Goal: Information Seeking & Learning: Learn about a topic

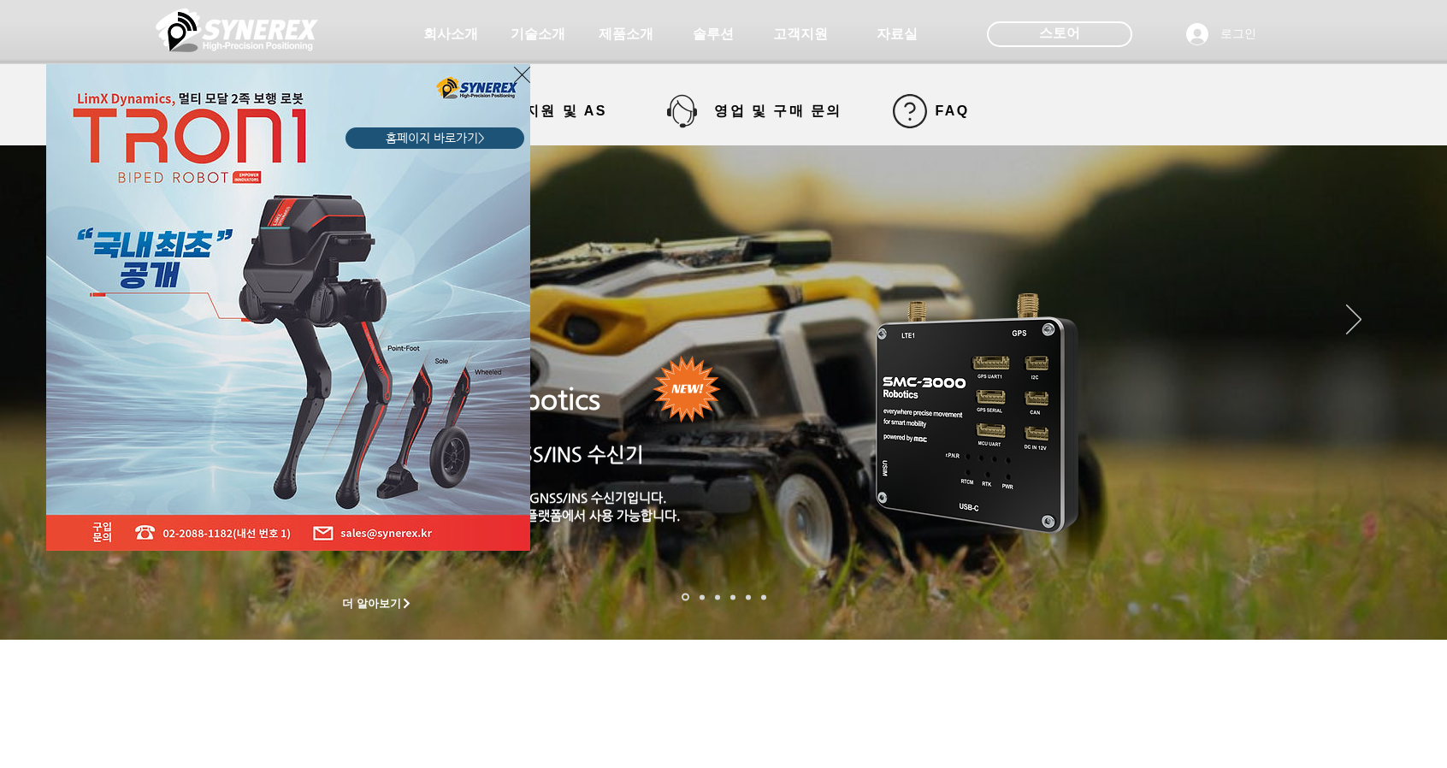
click at [1023, 36] on div "LimX Dinamics" at bounding box center [723, 384] width 1447 height 768
click at [522, 71] on icon "사이트로 돌아가기" at bounding box center [522, 74] width 16 height 21
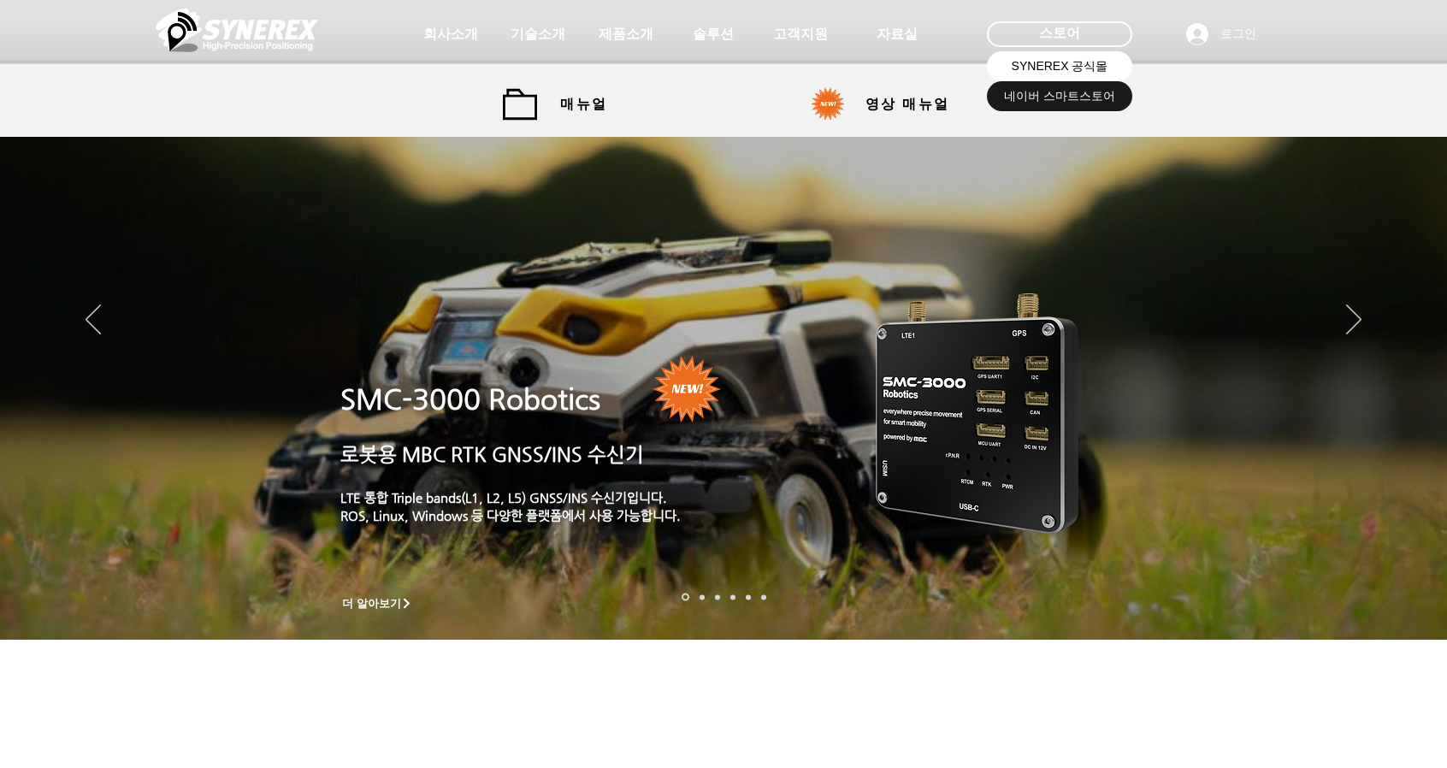
click at [1085, 68] on span "SYNEREX 공식몰" at bounding box center [1059, 66] width 97 height 17
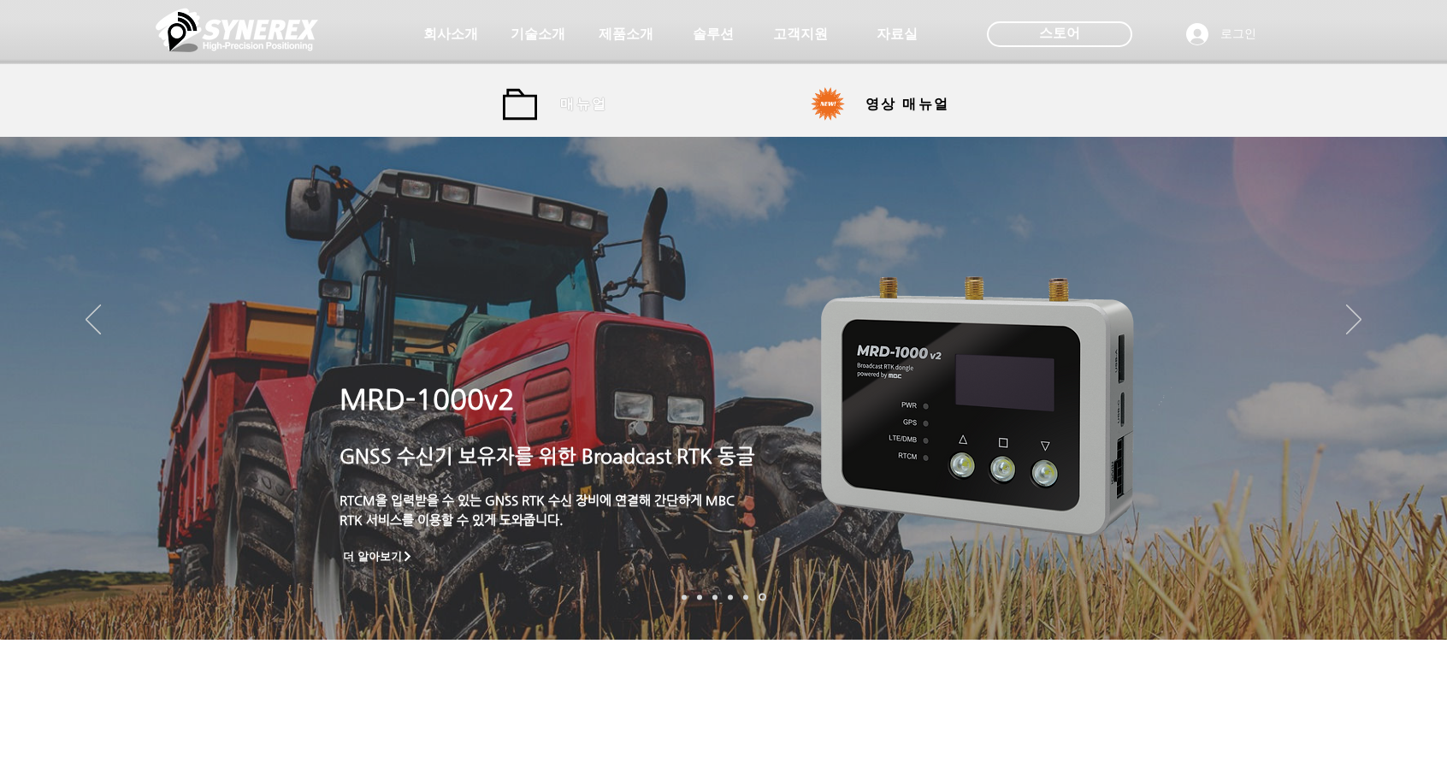
click at [559, 103] on span "매뉴얼" at bounding box center [583, 104] width 77 height 34
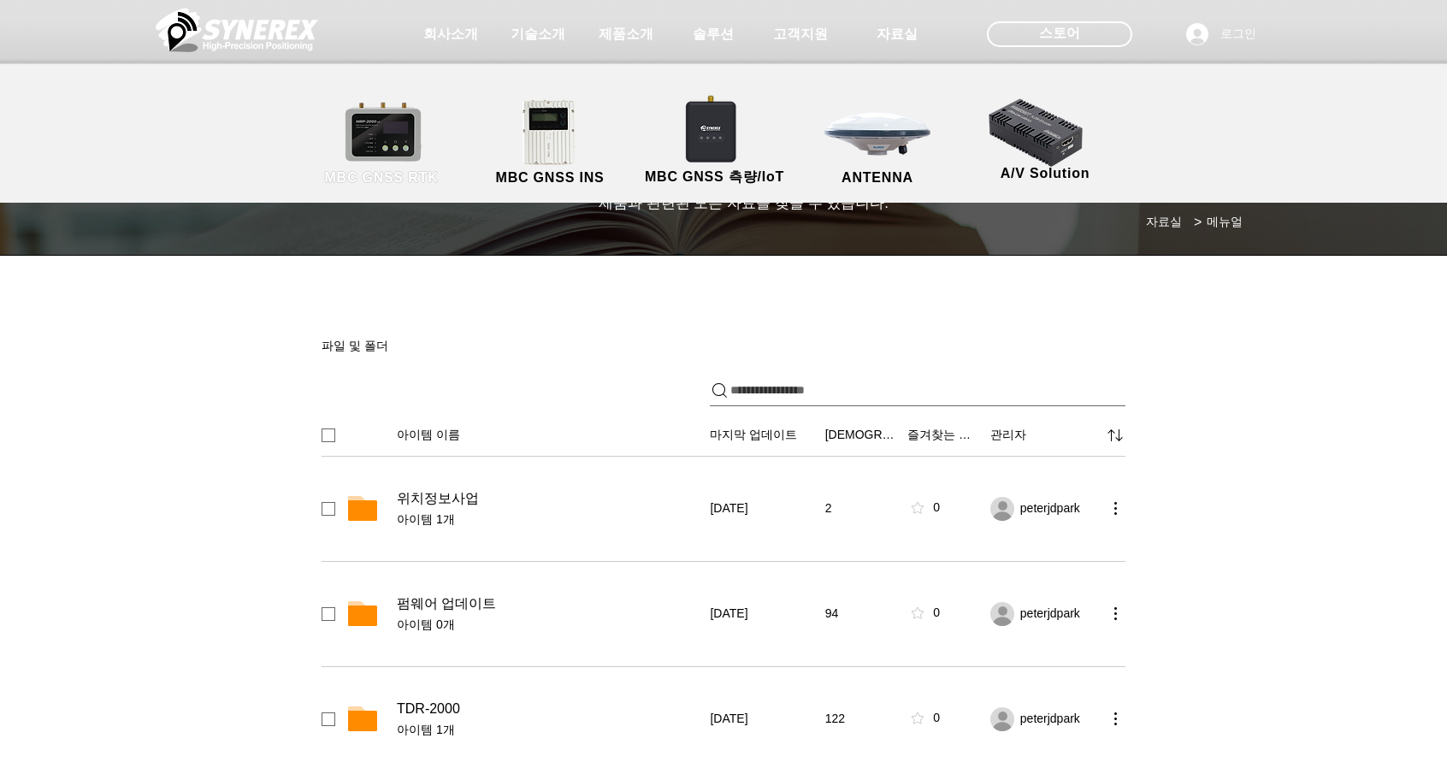
click at [363, 141] on link "MBC GNSS RTK" at bounding box center [381, 143] width 154 height 90
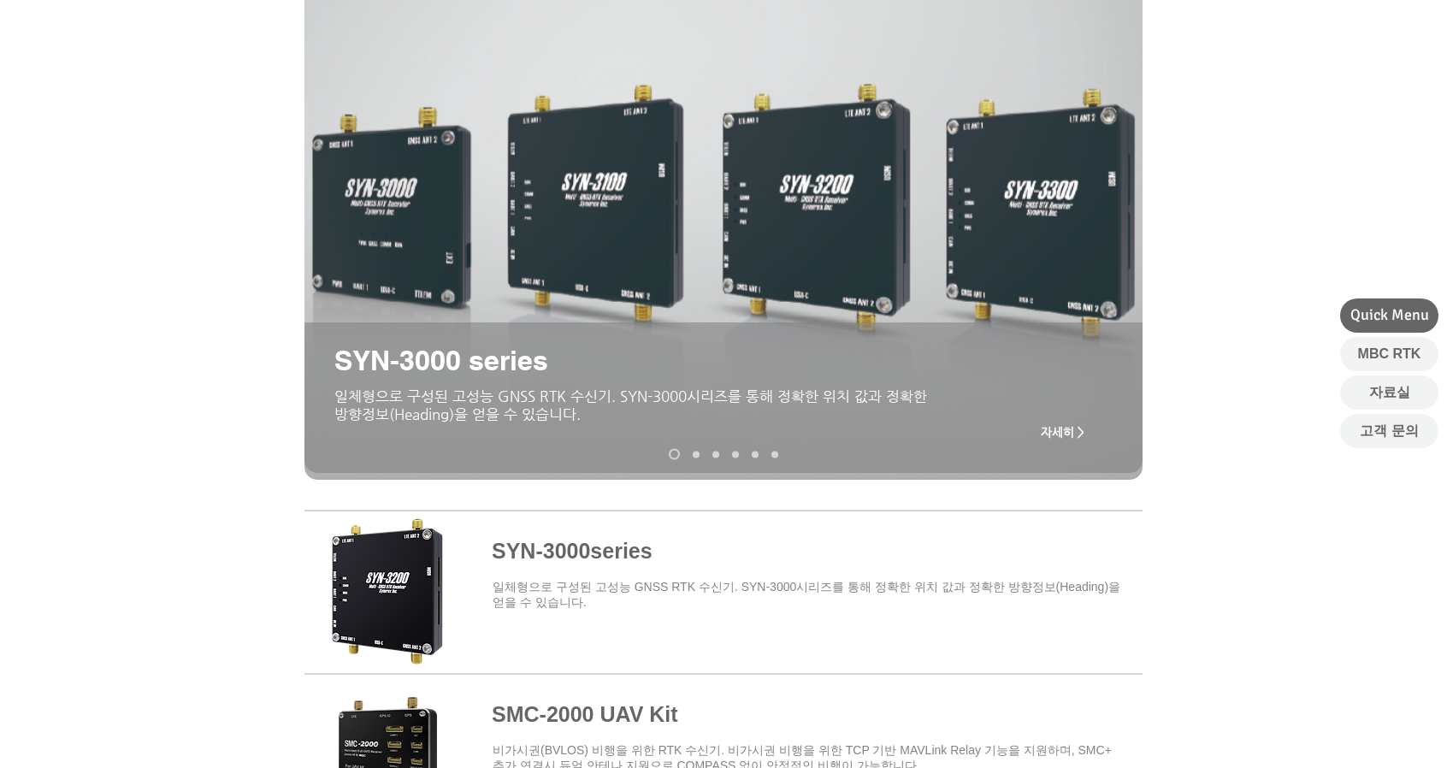
scroll to position [342, 0]
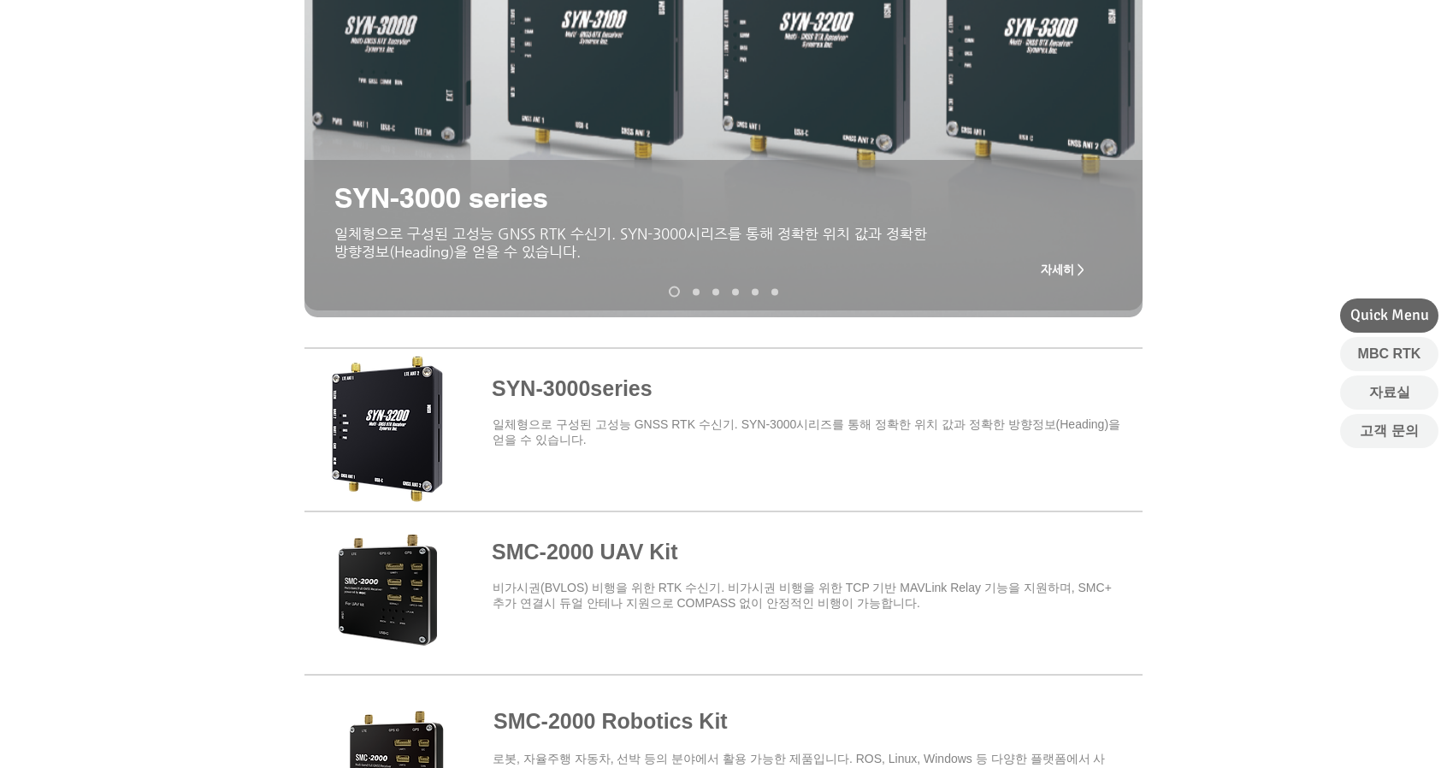
click at [1076, 265] on span "자세히 >" at bounding box center [1063, 269] width 44 height 14
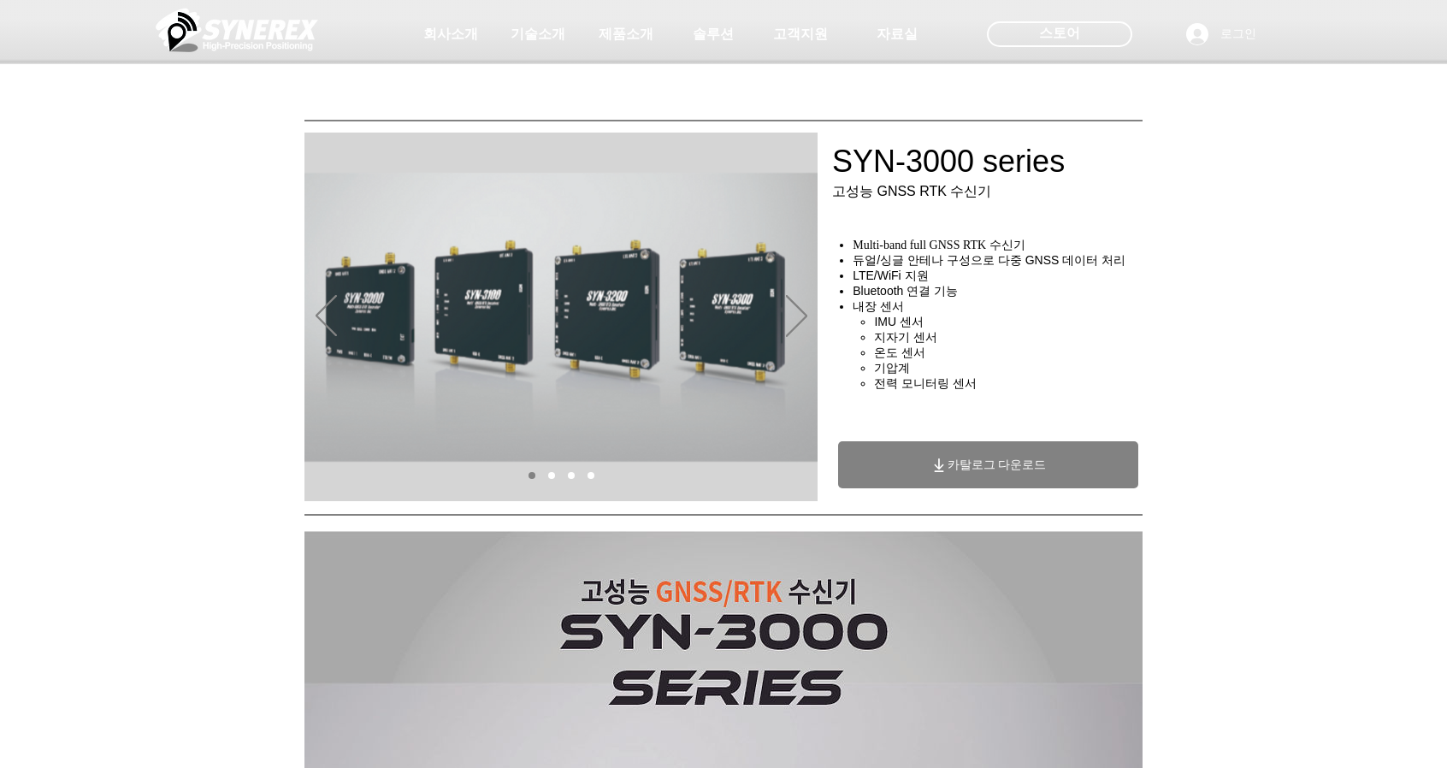
click at [997, 473] on span "카탈로그 다운로드" at bounding box center [996, 464] width 99 height 15
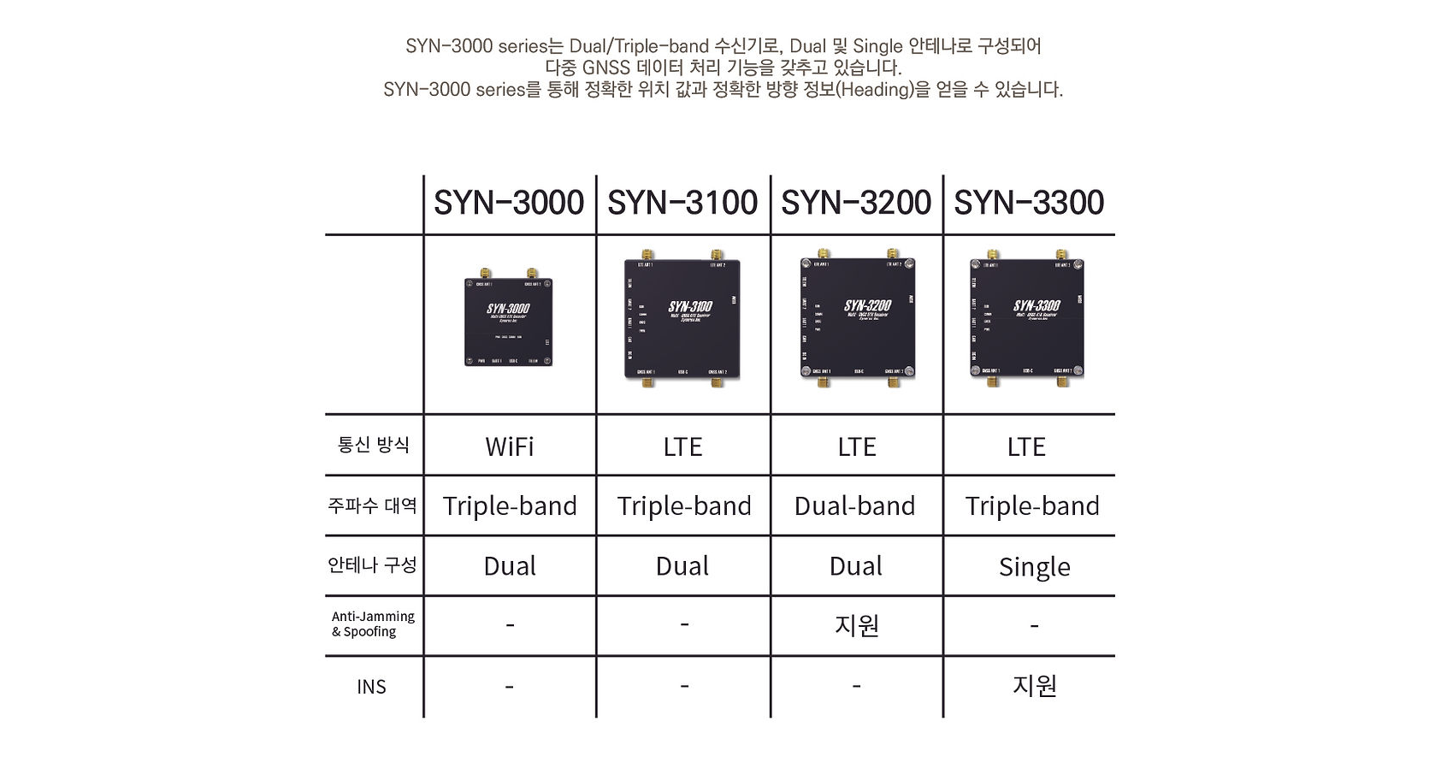
scroll to position [3016, 0]
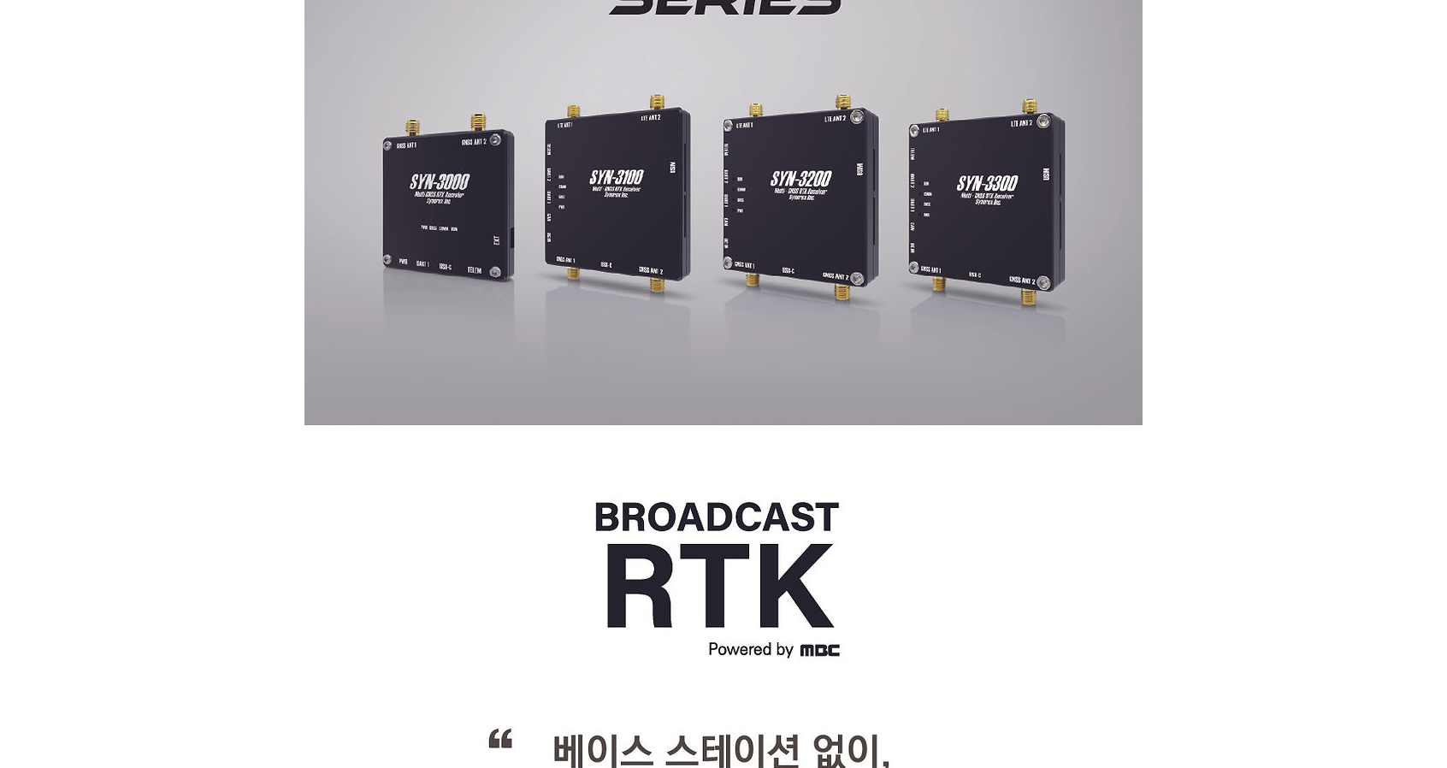
scroll to position [0, 0]
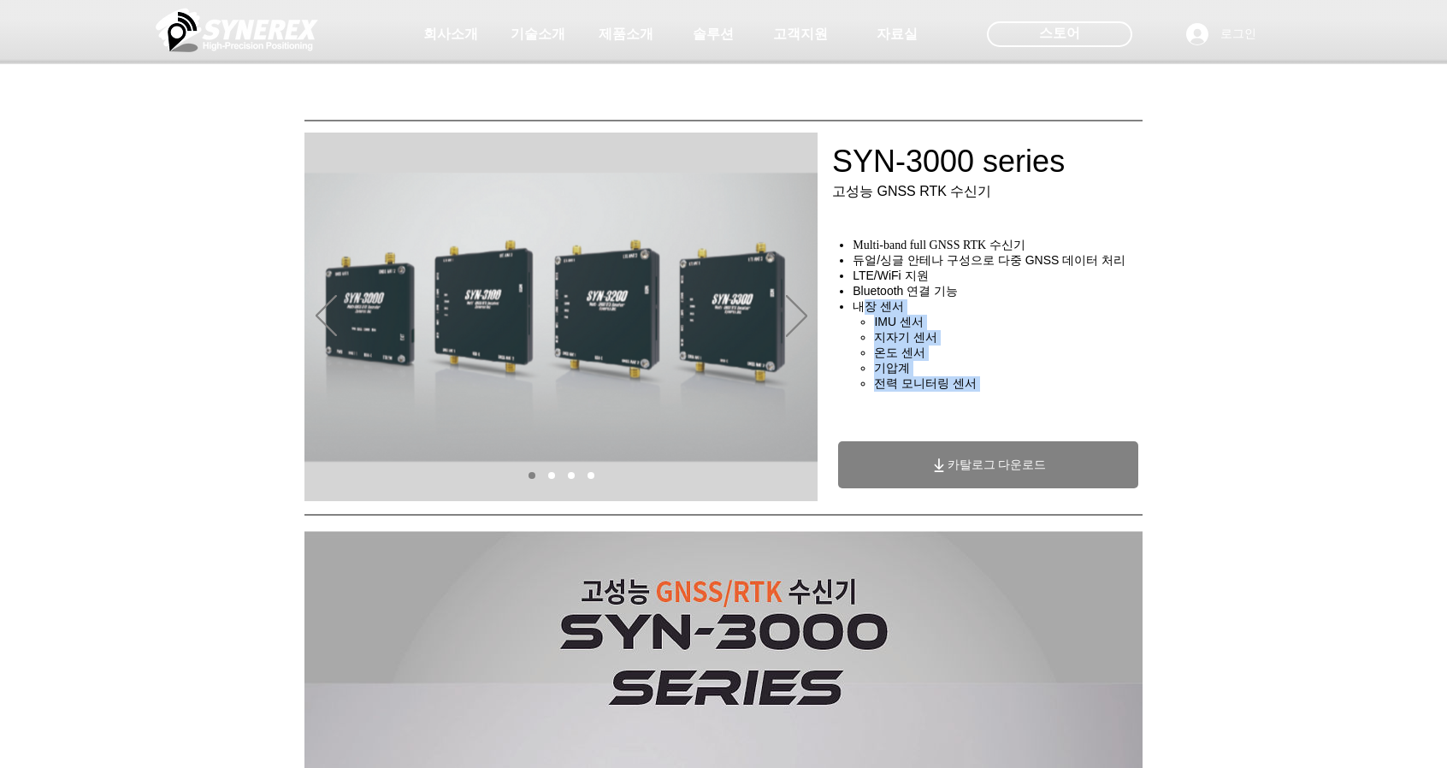
drag, startPoint x: 864, startPoint y: 315, endPoint x: 987, endPoint y: 404, distance: 151.4
click at [987, 404] on div "Multi-band full GNSS RTK 수신기 듀얼/싱글 안테나 구성으로 다중 GNSS 데이터 처리 LTE/WiFi 지원 Bluetoot…" at bounding box center [991, 322] width 321 height 168
click at [1033, 392] on h4 "​전력 모니터링 센서" at bounding box center [1013, 383] width 279 height 15
drag, startPoint x: 995, startPoint y: 389, endPoint x: 886, endPoint y: 275, distance: 157.8
click at [886, 275] on ul "Multi-band full GNSS RTK 수신기 듀얼/싱글 안테나 구성으로 다중 GNSS 데이터 처리 LTE/WiFi 지원 Bluetoot…" at bounding box center [994, 315] width 315 height 154
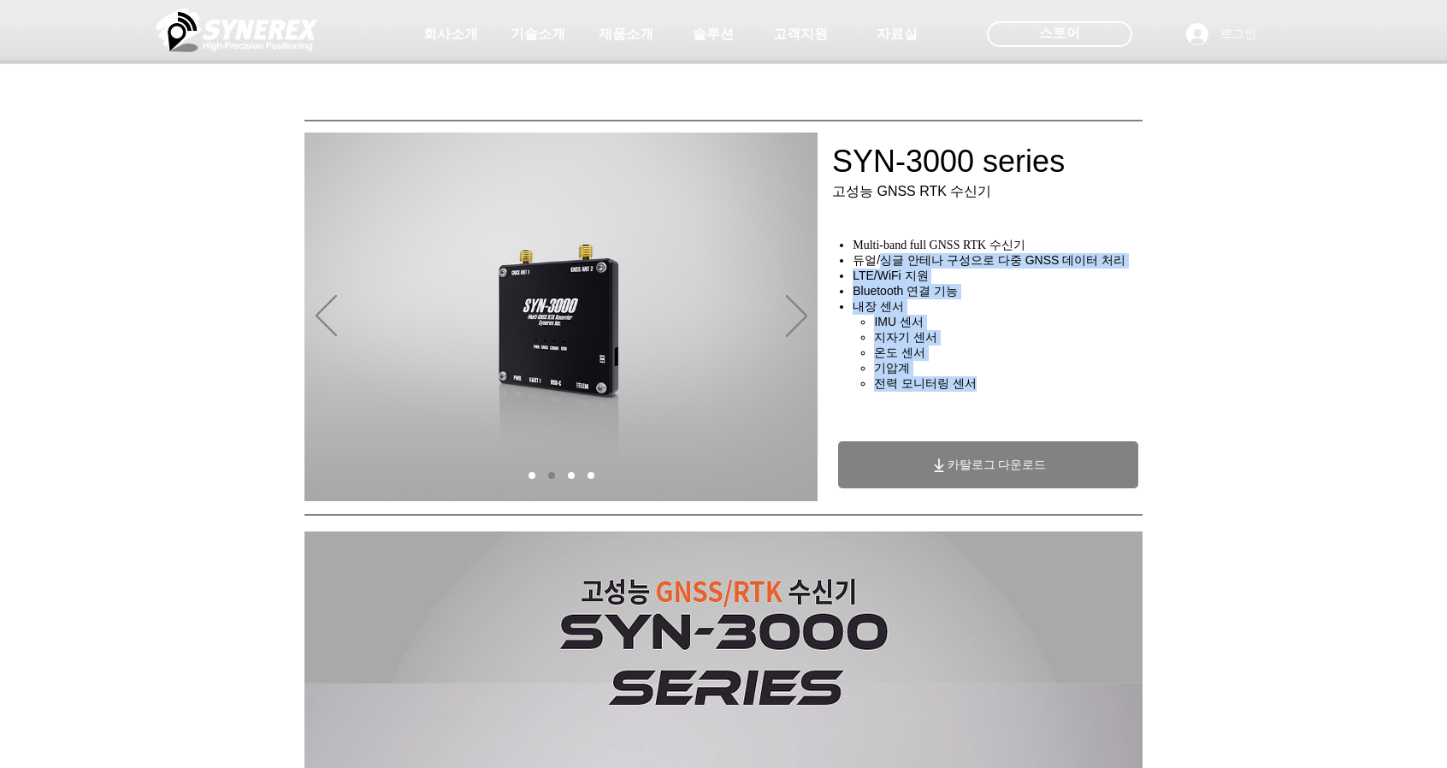
click at [908, 328] on span "IMU 센서​" at bounding box center [899, 322] width 50 height 14
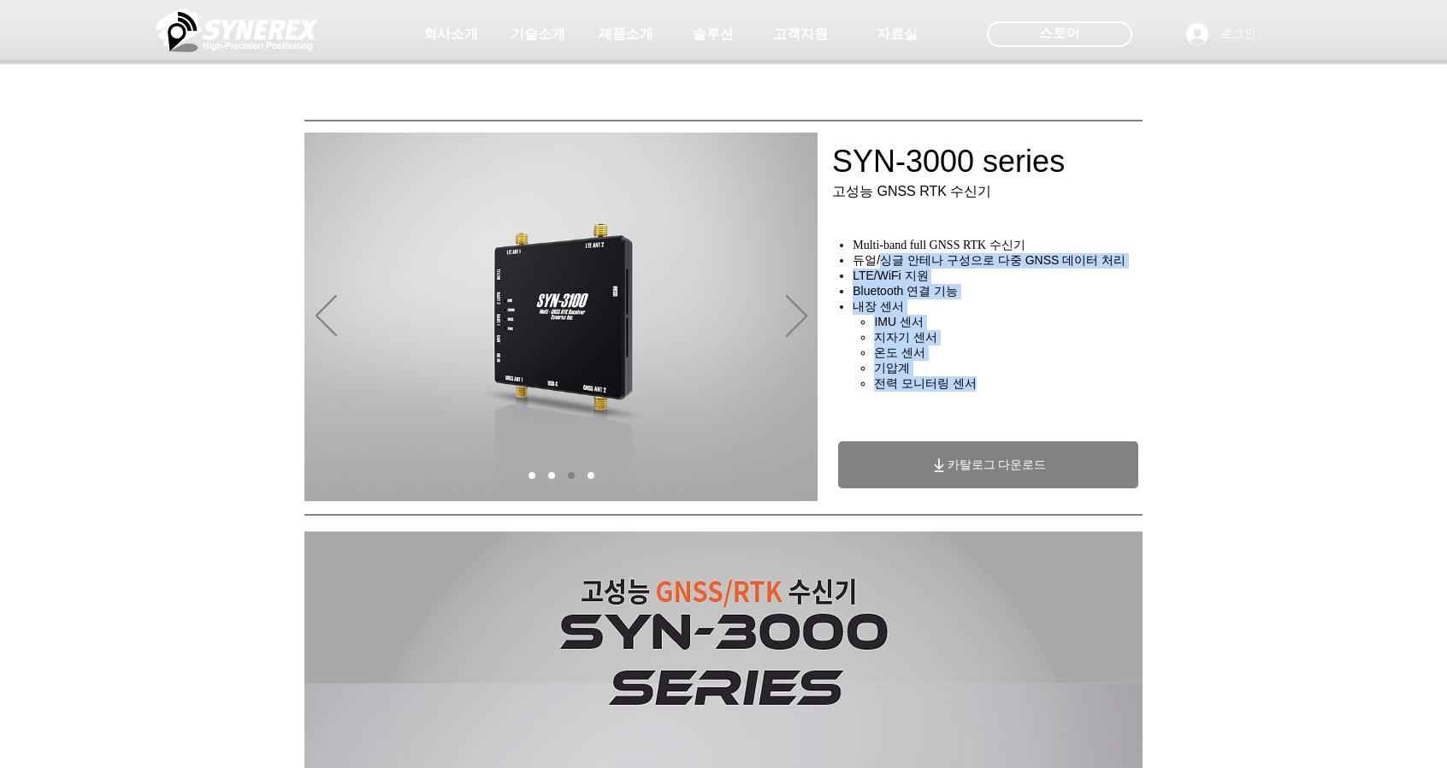
drag, startPoint x: 880, startPoint y: 264, endPoint x: 985, endPoint y: 399, distance: 171.2
click at [985, 392] on ul "Multi-band full GNSS RTK 수신기 듀얼/싱글 안테나 구성으로 다중 GNSS 데이터 처리 LTE/WiFi 지원 Bluetoot…" at bounding box center [994, 315] width 315 height 154
click at [999, 392] on h4 "​전력 모니터링 센서" at bounding box center [1013, 383] width 279 height 15
drag, startPoint x: 1007, startPoint y: 401, endPoint x: 881, endPoint y: 299, distance: 162.4
click at [881, 299] on ul "Multi-band full GNSS RTK 수신기 듀얼/싱글 안테나 구성으로 다중 GNSS 데이터 처리 LTE/WiFi 지원 Bluetoot…" at bounding box center [994, 315] width 315 height 154
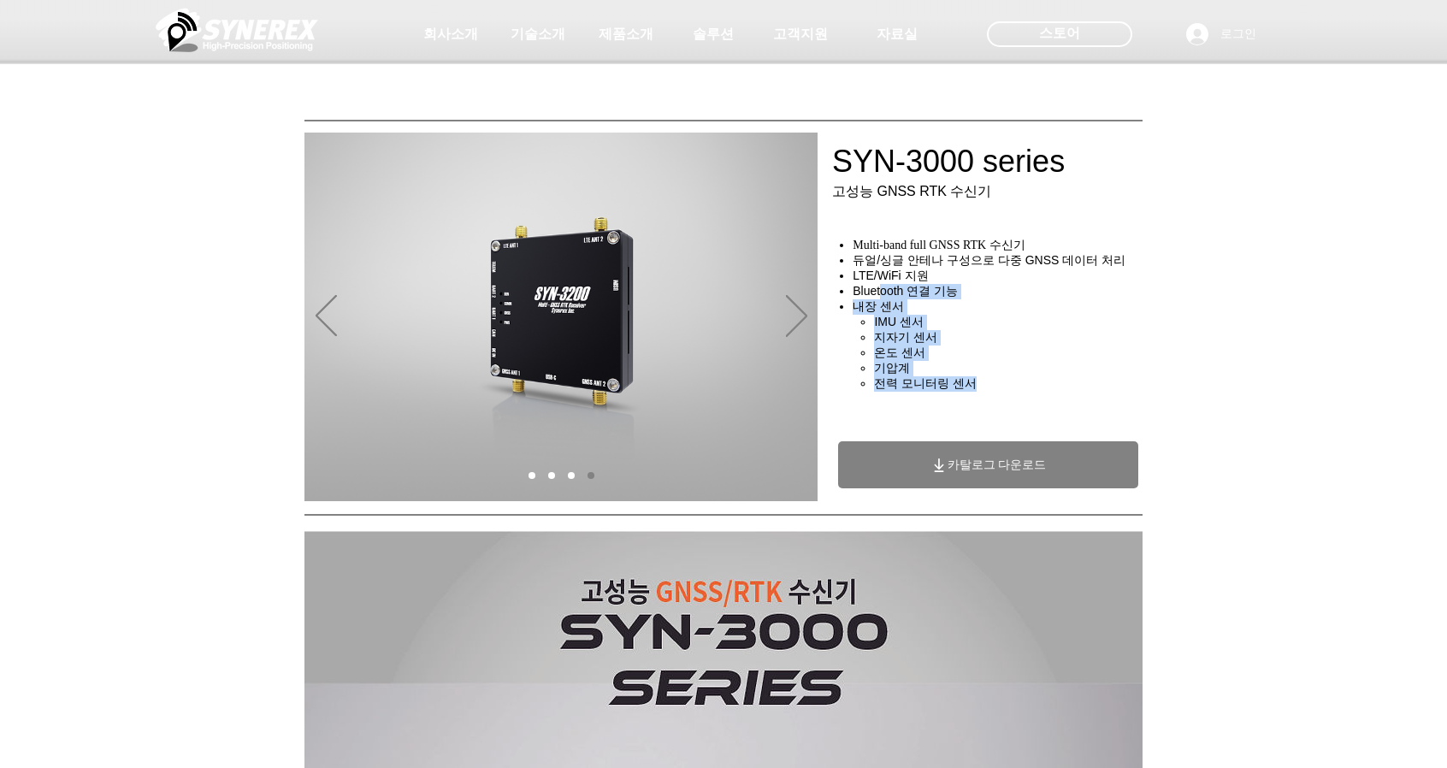
click at [928, 315] on h4 "​내장 센서" at bounding box center [1002, 306] width 300 height 15
drag, startPoint x: 991, startPoint y: 398, endPoint x: 881, endPoint y: 292, distance: 152.4
click at [881, 292] on ul "Multi-band full GNSS RTK 수신기 듀얼/싱글 안테나 구성으로 다중 GNSS 데이터 처리 LTE/WiFi 지원 Bluetoot…" at bounding box center [994, 315] width 315 height 154
click at [935, 329] on h4 "IMU 센서​" at bounding box center [1013, 322] width 279 height 15
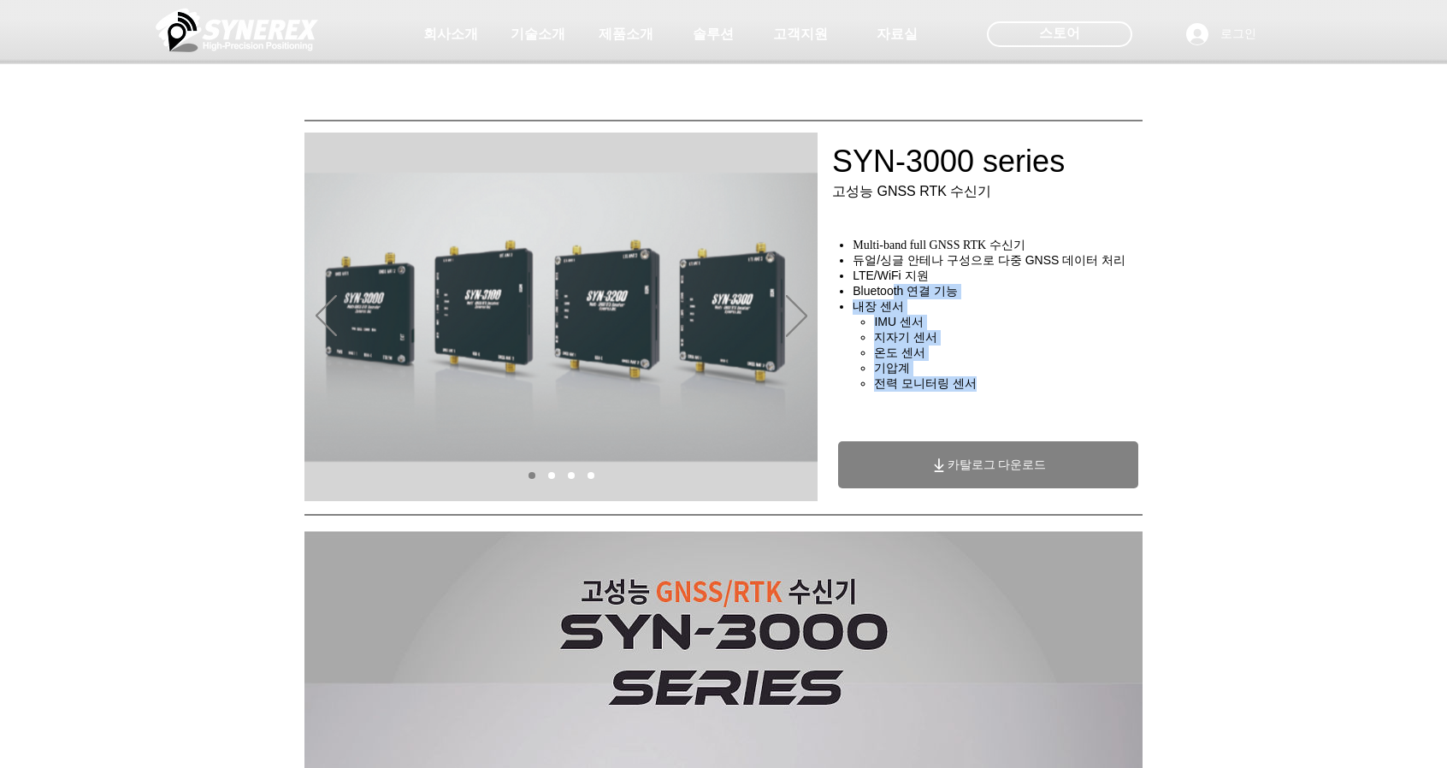
drag, startPoint x: 994, startPoint y: 398, endPoint x: 893, endPoint y: 300, distance: 140.3
click at [893, 300] on ul "Multi-band full GNSS RTK 수신기 듀얼/싱글 안테나 구성으로 다중 GNSS 데이터 처리 LTE/WiFi 지원 Bluetoot…" at bounding box center [994, 315] width 315 height 154
click at [949, 330] on h4 "IMU 센서​" at bounding box center [1013, 322] width 279 height 15
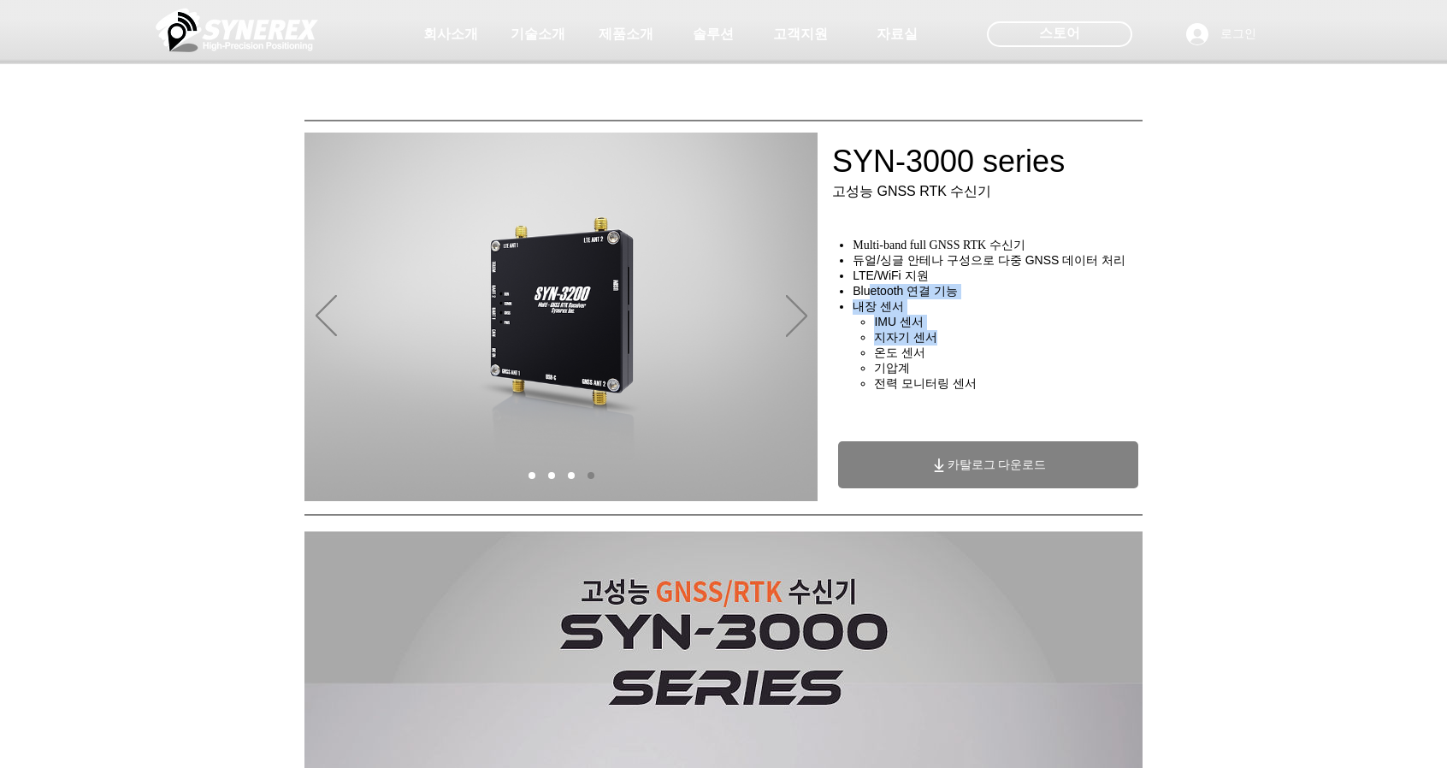
drag, startPoint x: 867, startPoint y: 301, endPoint x: 976, endPoint y: 345, distance: 118.1
click at [976, 345] on ul "Multi-band full GNSS RTK 수신기 듀얼/싱글 안테나 구성으로 다중 GNSS 데이터 처리 LTE/WiFi 지원 Bluetoot…" at bounding box center [994, 315] width 315 height 154
click at [976, 345] on h4 "지자기 센서" at bounding box center [1013, 337] width 279 height 15
click at [314, 315] on img "슬라이드쇼" at bounding box center [560, 317] width 513 height 369
click at [319, 315] on icon "이전" at bounding box center [325, 316] width 21 height 42
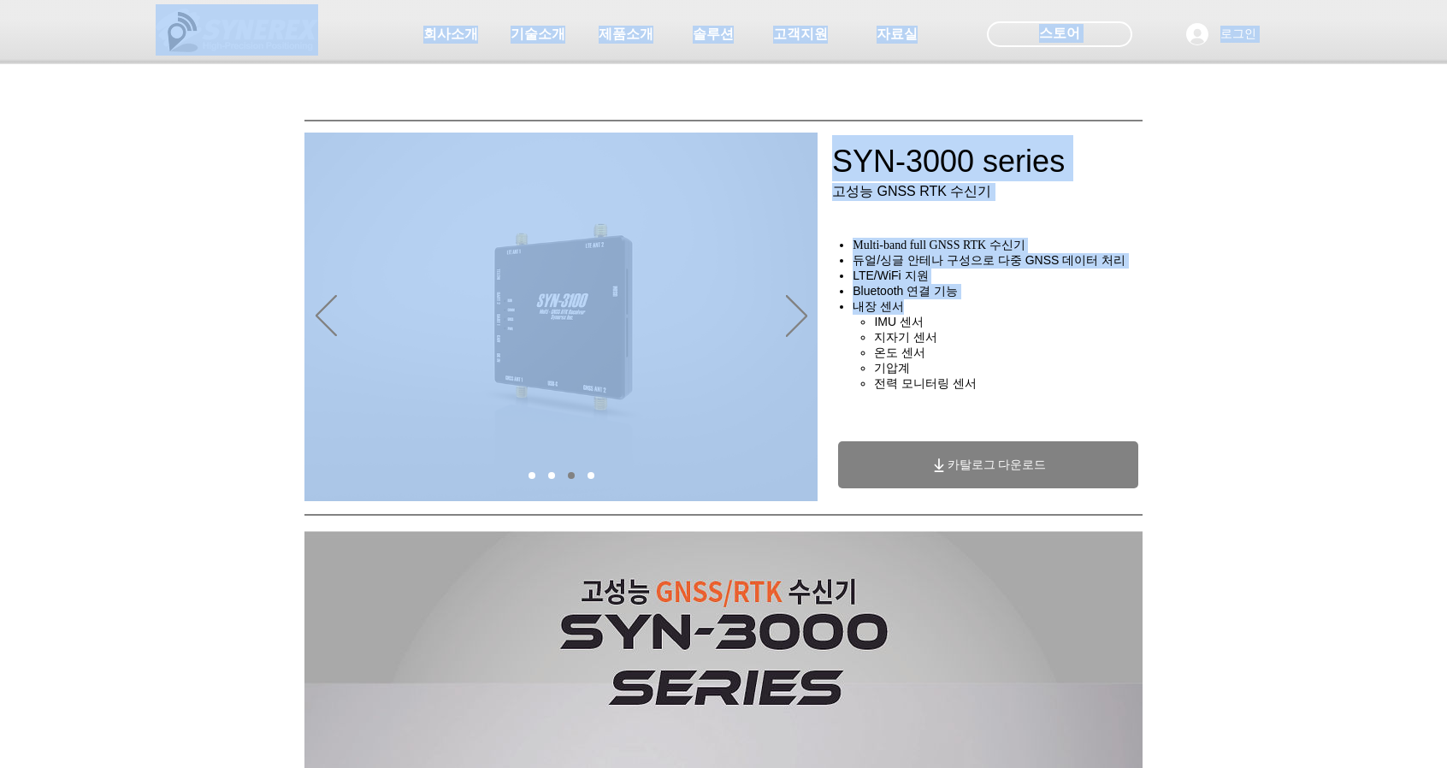
drag, startPoint x: 912, startPoint y: 257, endPoint x: 995, endPoint y: 324, distance: 106.4
click at [998, 324] on h4 "IMU 센서​" at bounding box center [1013, 322] width 279 height 15
